Goal: Transaction & Acquisition: Subscribe to service/newsletter

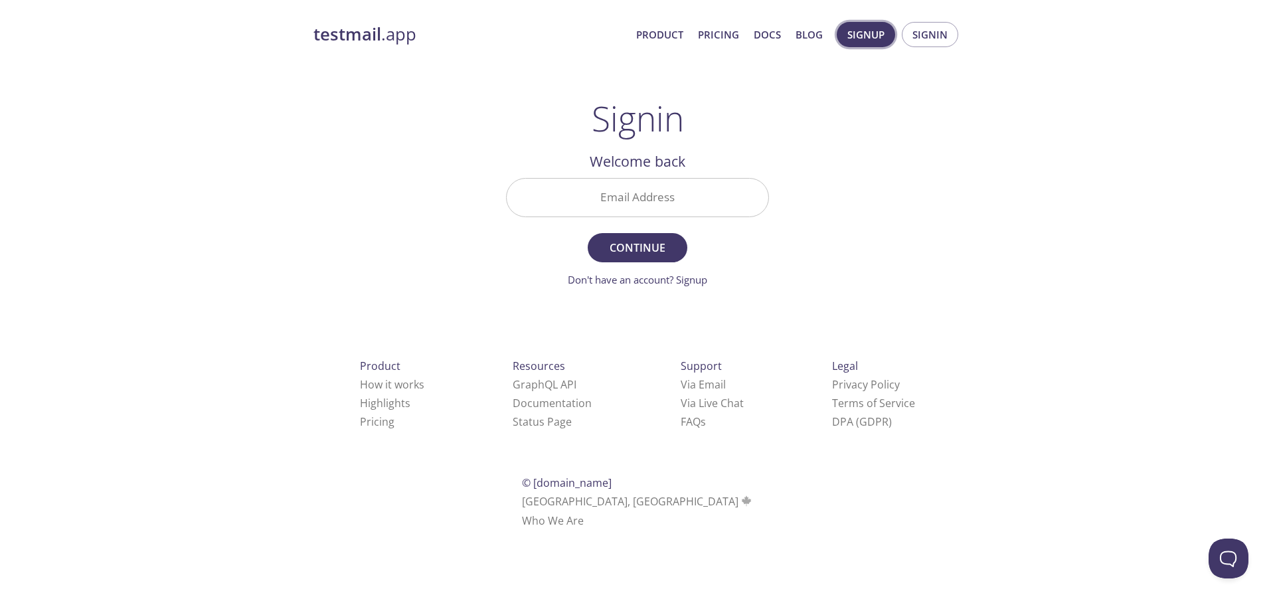
click at [880, 41] on span "Signup" at bounding box center [865, 34] width 37 height 17
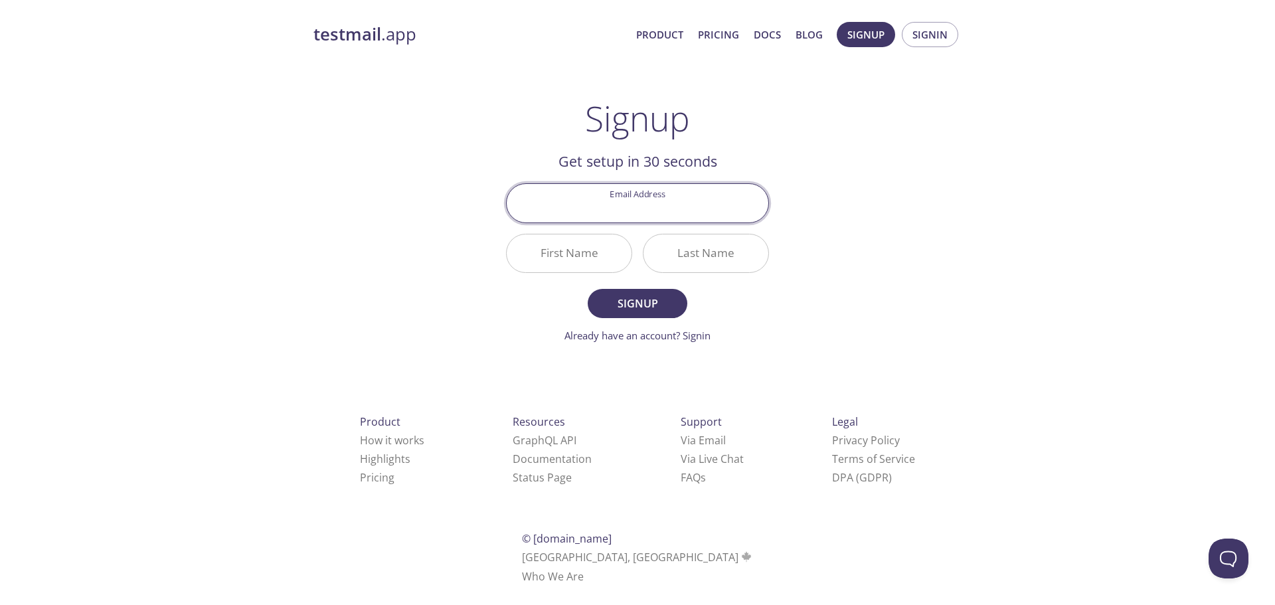
click at [665, 193] on input "Email Address" at bounding box center [638, 203] width 262 height 38
paste input "[EMAIL_ADDRESS][DOMAIN_NAME]"
type input "[EMAIL_ADDRESS][DOMAIN_NAME]"
click at [590, 260] on input "First Name" at bounding box center [569, 253] width 125 height 38
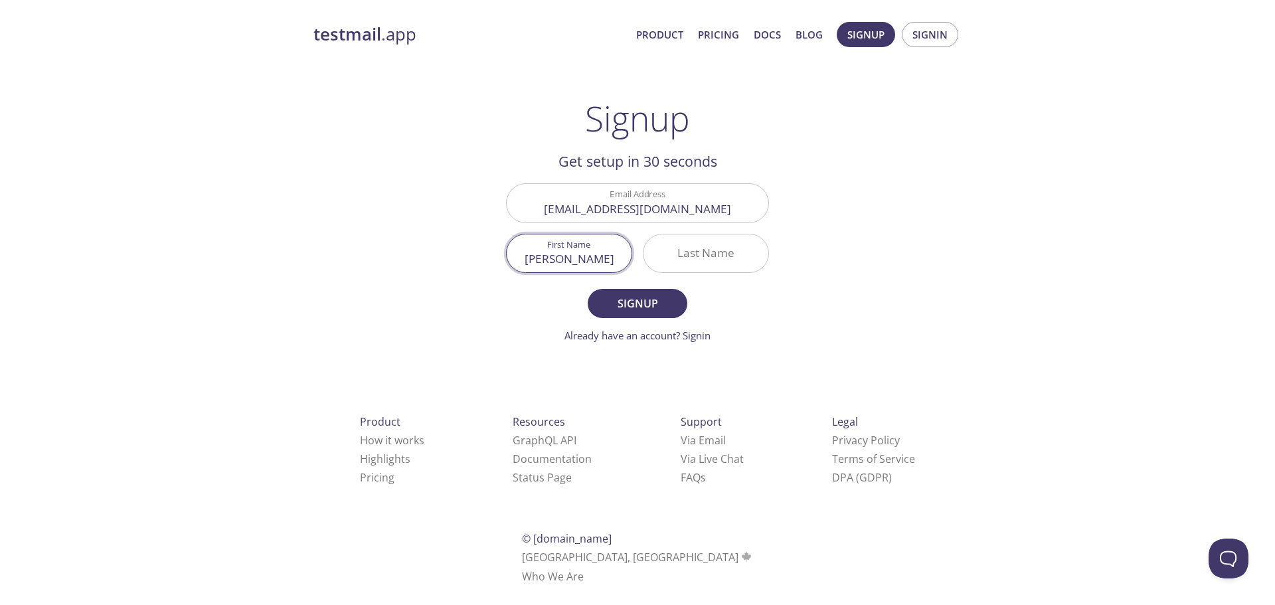
type input "[PERSON_NAME]"
click at [692, 252] on input "Last Name" at bounding box center [705, 253] width 125 height 38
type input "D"
type input "[PERSON_NAME]"
click at [639, 315] on button "Signup" at bounding box center [638, 303] width 100 height 29
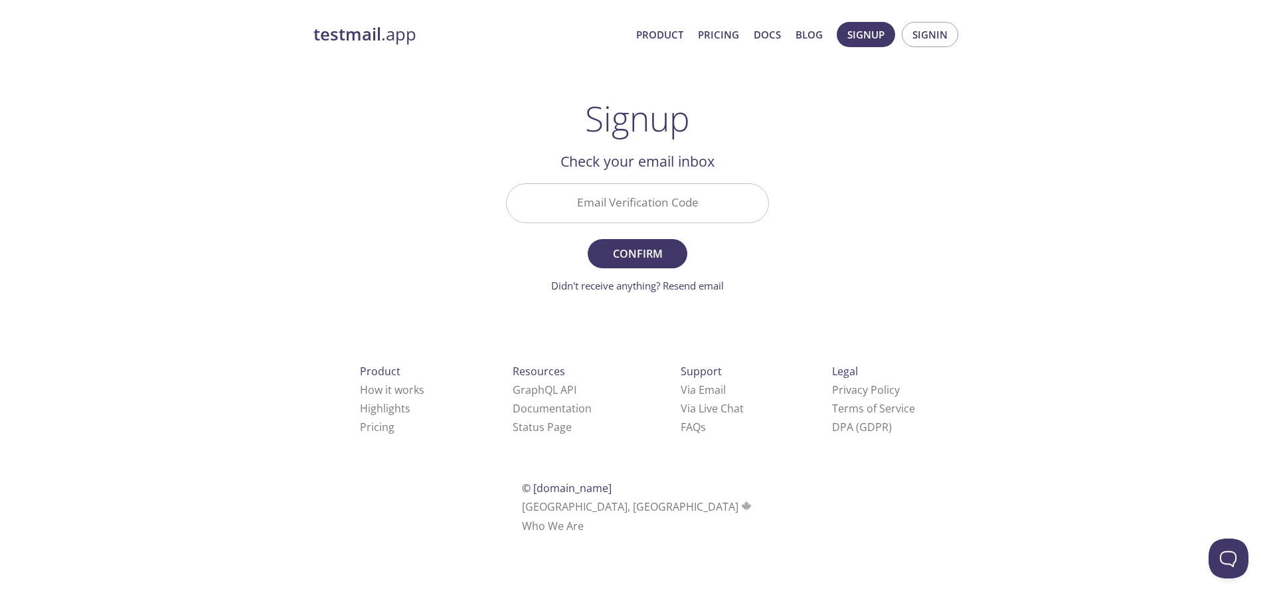
click at [683, 199] on input "Email Verification Code" at bounding box center [638, 203] width 262 height 38
paste input "XSD85PD"
type input "XSD85PD"
click at [657, 256] on span "Confirm" at bounding box center [637, 253] width 70 height 19
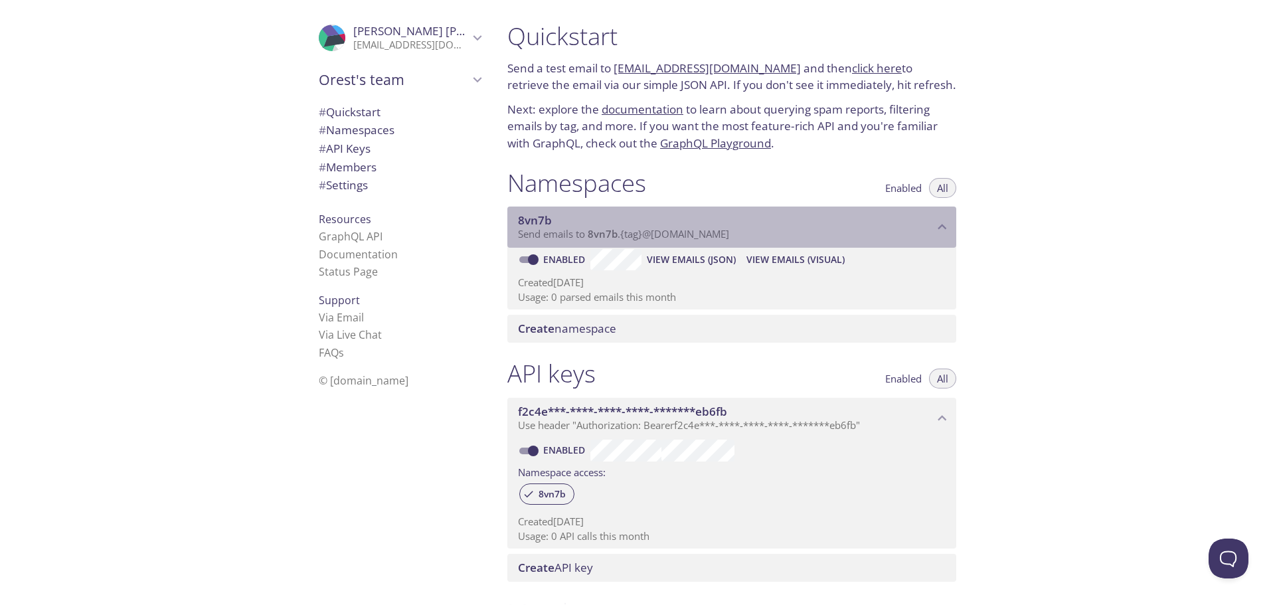
drag, startPoint x: 517, startPoint y: 220, endPoint x: 562, endPoint y: 218, distance: 44.6
click at [562, 218] on div "8vn7b Send emails to 8vn7b . {tag} @[DOMAIN_NAME]" at bounding box center [731, 227] width 449 height 41
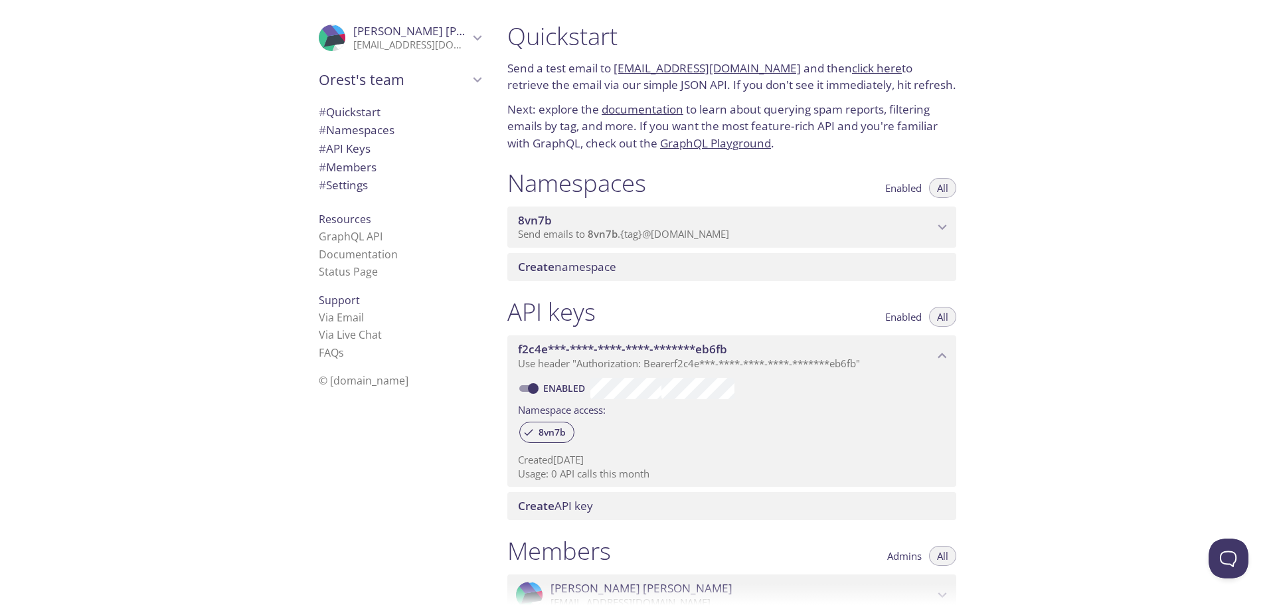
click at [560, 218] on span "8vn7b" at bounding box center [726, 220] width 416 height 15
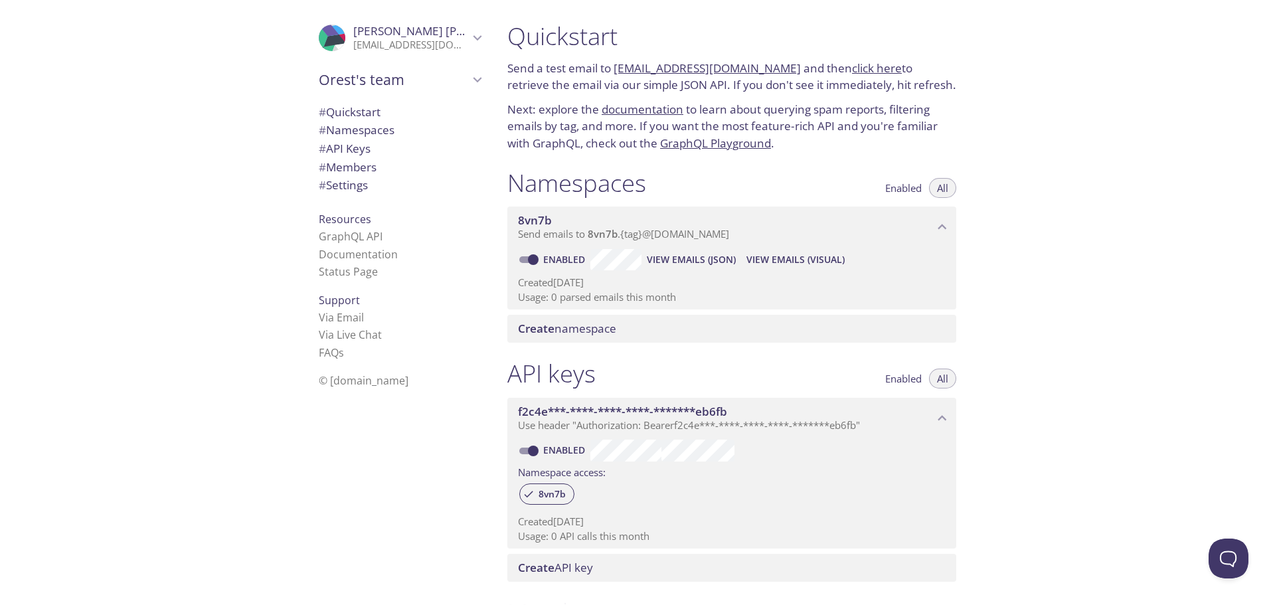
drag, startPoint x: 855, startPoint y: 71, endPoint x: 841, endPoint y: 72, distance: 14.0
drag, startPoint x: 841, startPoint y: 72, endPoint x: 839, endPoint y: 42, distance: 29.9
click at [839, 42] on h1 "Quickstart" at bounding box center [731, 36] width 449 height 30
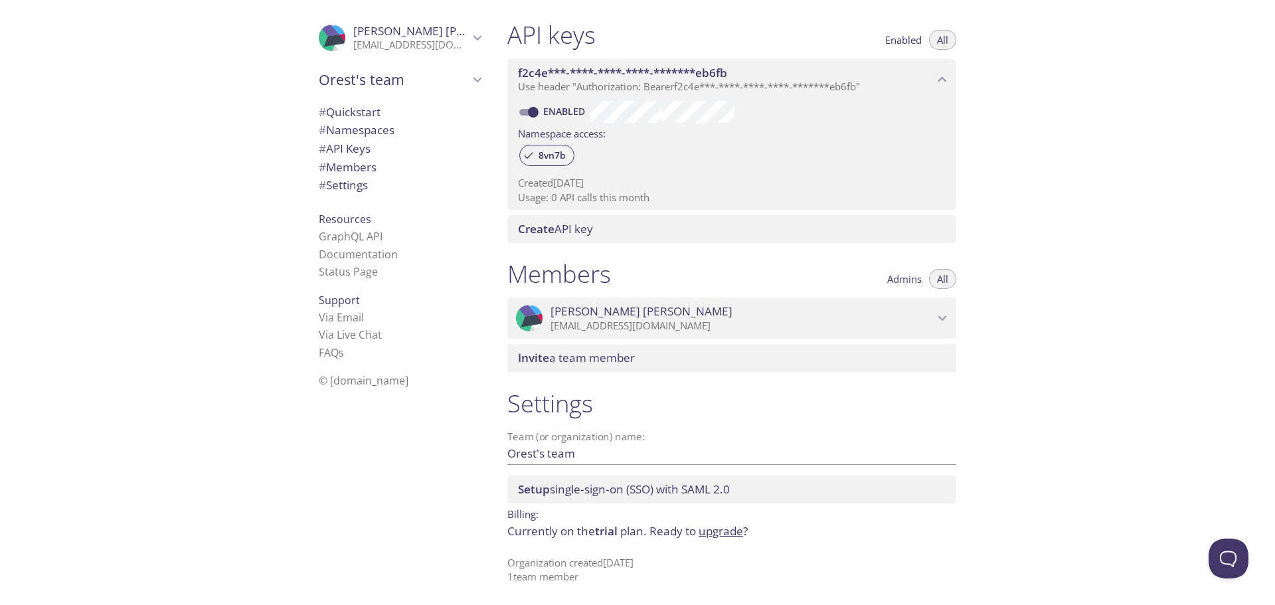
scroll to position [339, 0]
